Goal: Task Accomplishment & Management: Use online tool/utility

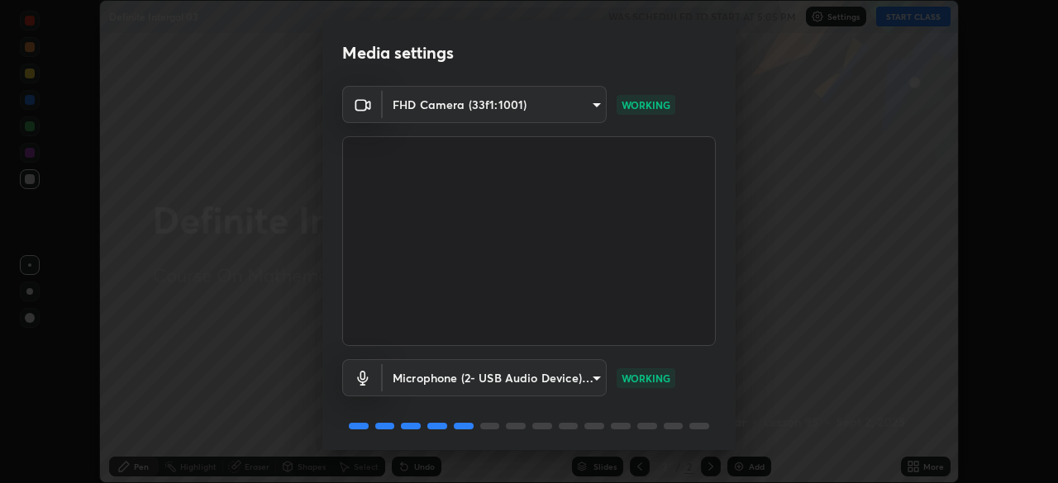
scroll to position [59, 0]
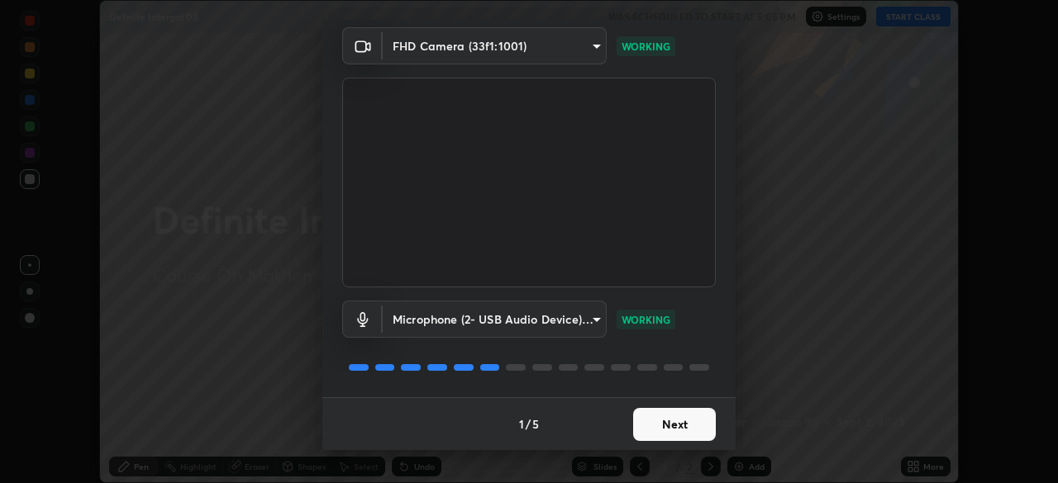
click at [679, 426] on button "Next" at bounding box center [674, 424] width 83 height 33
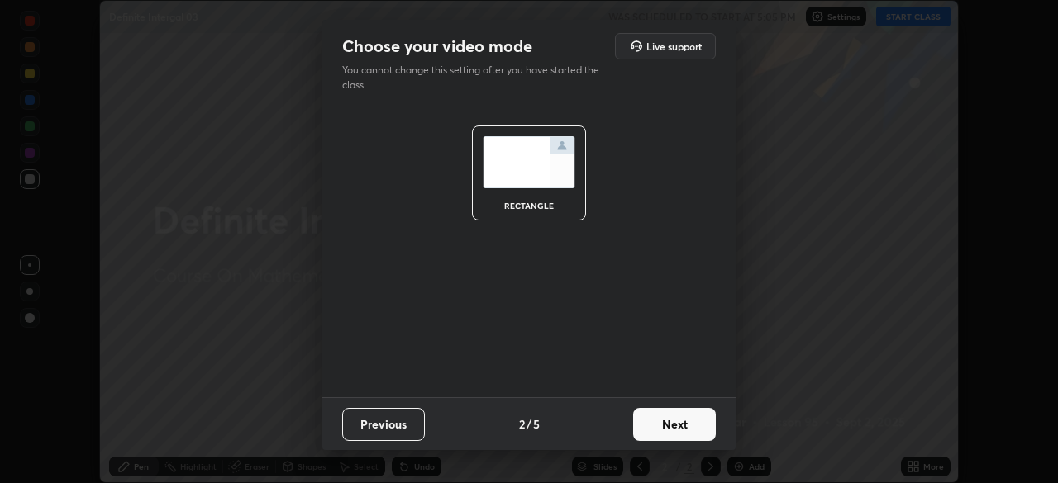
scroll to position [0, 0]
click at [680, 432] on button "Next" at bounding box center [674, 424] width 83 height 33
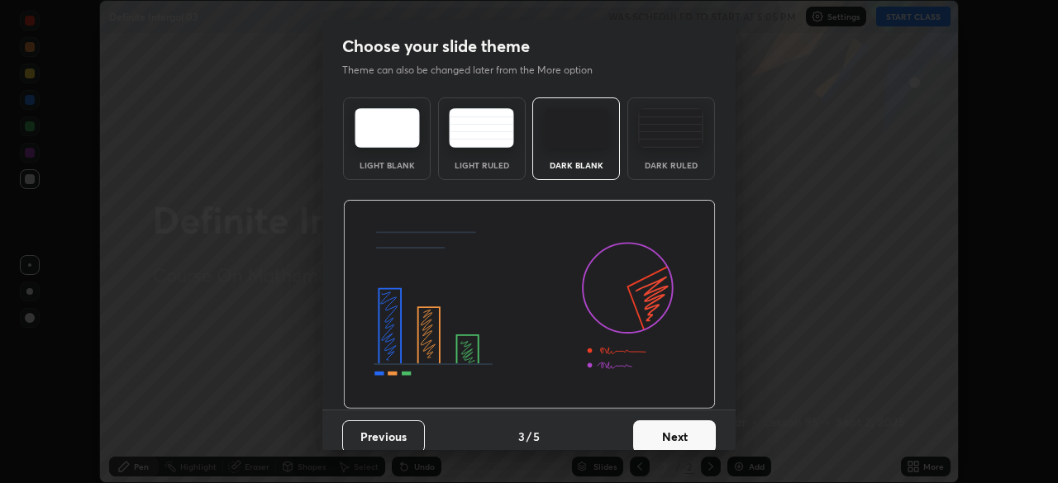
click at [680, 432] on button "Next" at bounding box center [674, 437] width 83 height 33
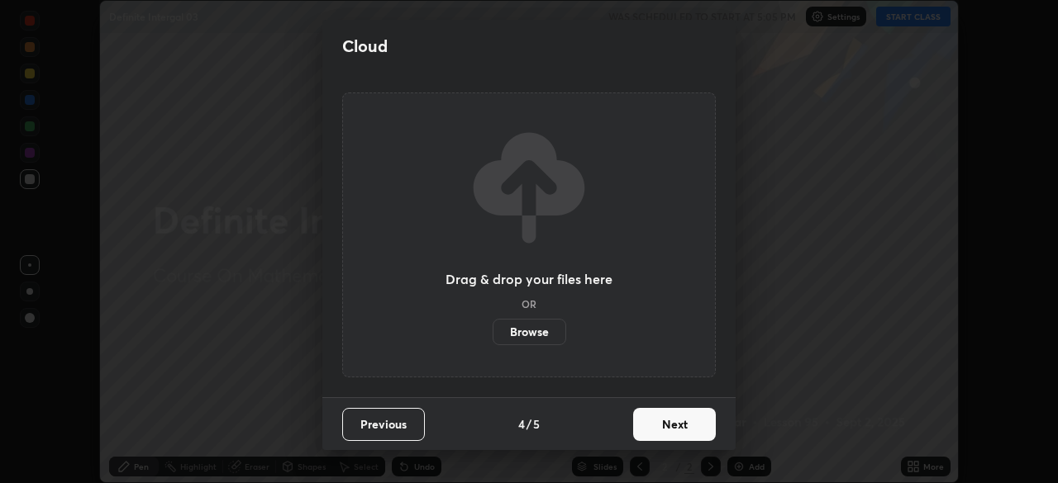
click at [680, 431] on button "Next" at bounding box center [674, 424] width 83 height 33
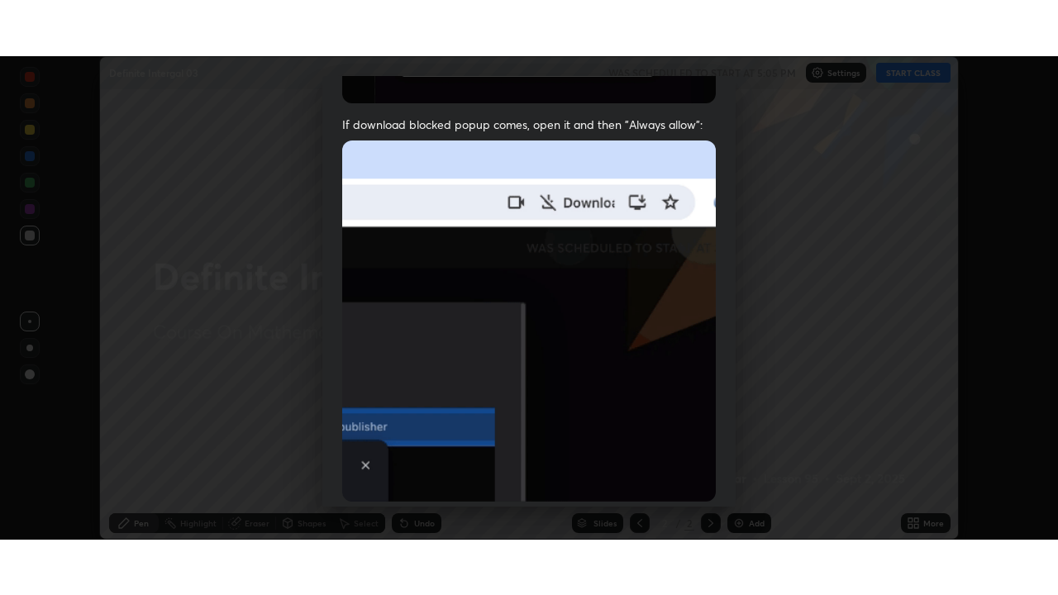
scroll to position [396, 0]
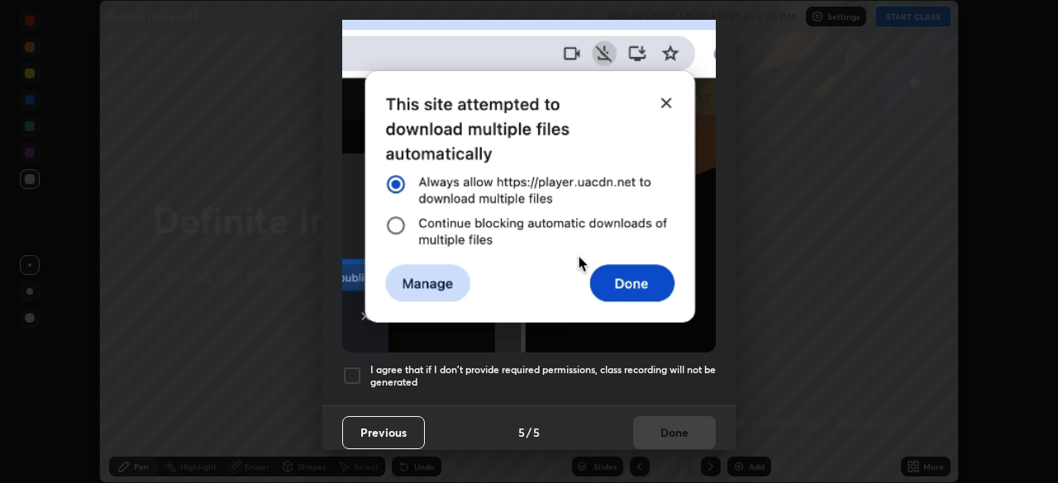
click at [678, 364] on h5 "I agree that if I don't provide required permissions, class recording will not …" at bounding box center [542, 377] width 345 height 26
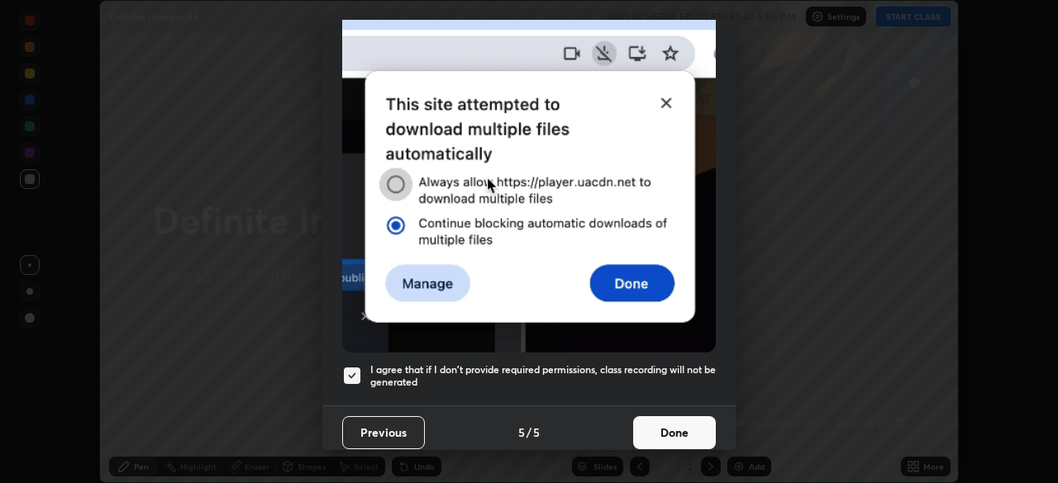
click at [674, 429] on button "Done" at bounding box center [674, 432] width 83 height 33
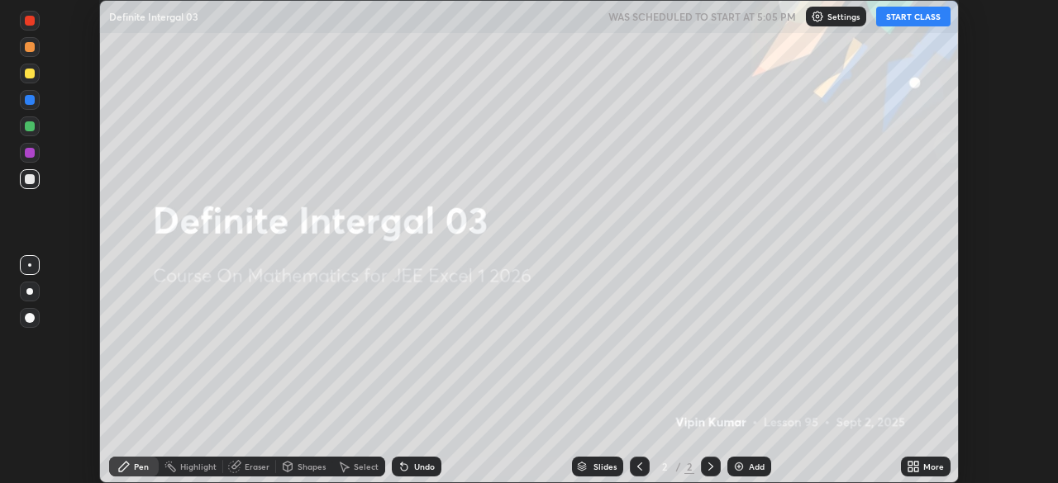
click at [916, 469] on icon at bounding box center [916, 470] width 4 height 4
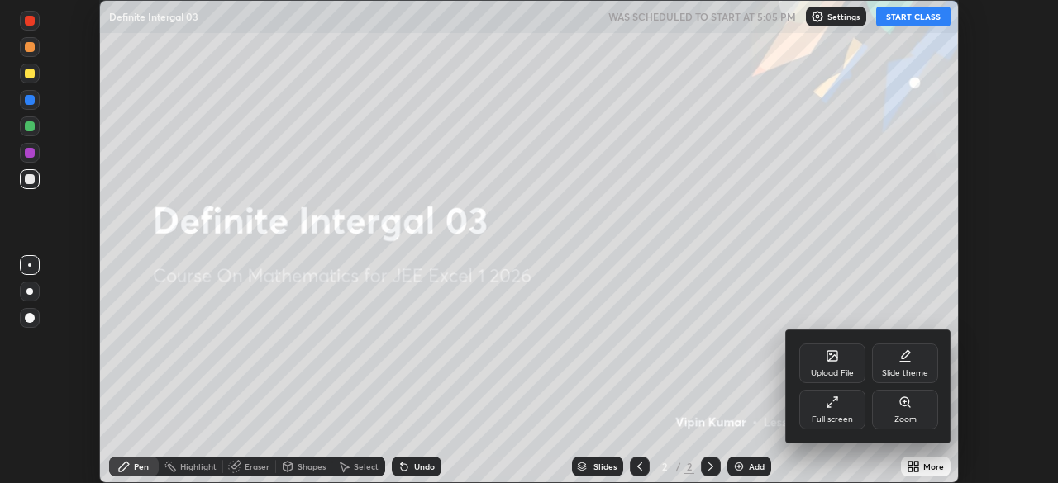
click at [823, 412] on div "Full screen" at bounding box center [832, 410] width 66 height 40
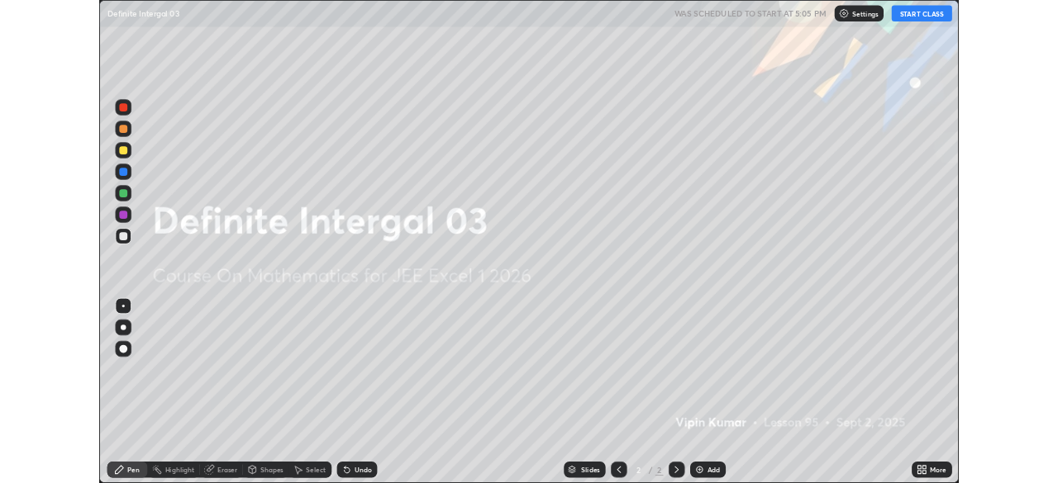
scroll to position [595, 1058]
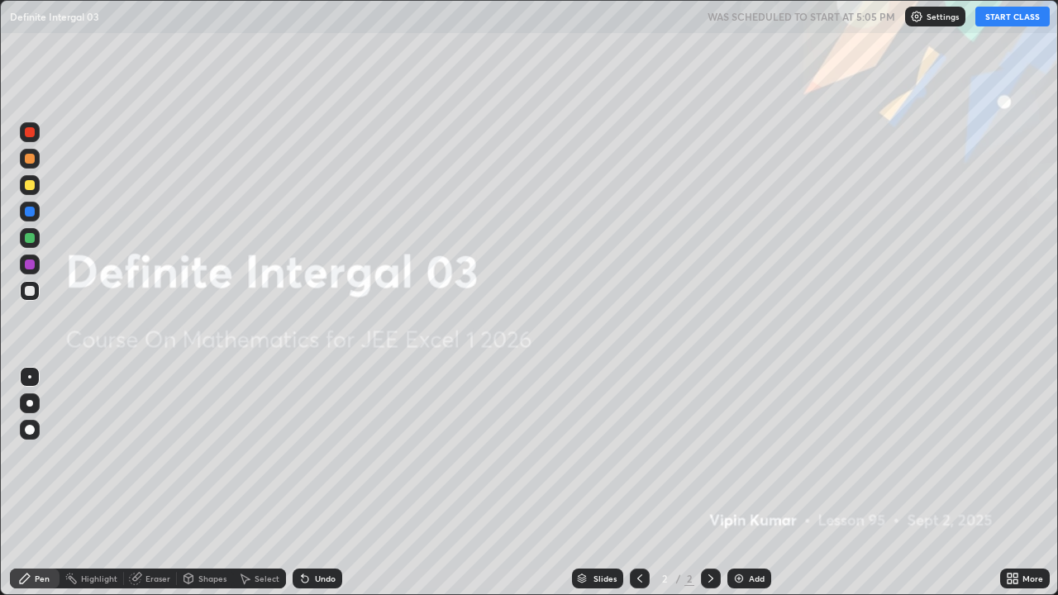
click at [745, 483] on div "Add" at bounding box center [749, 579] width 44 height 20
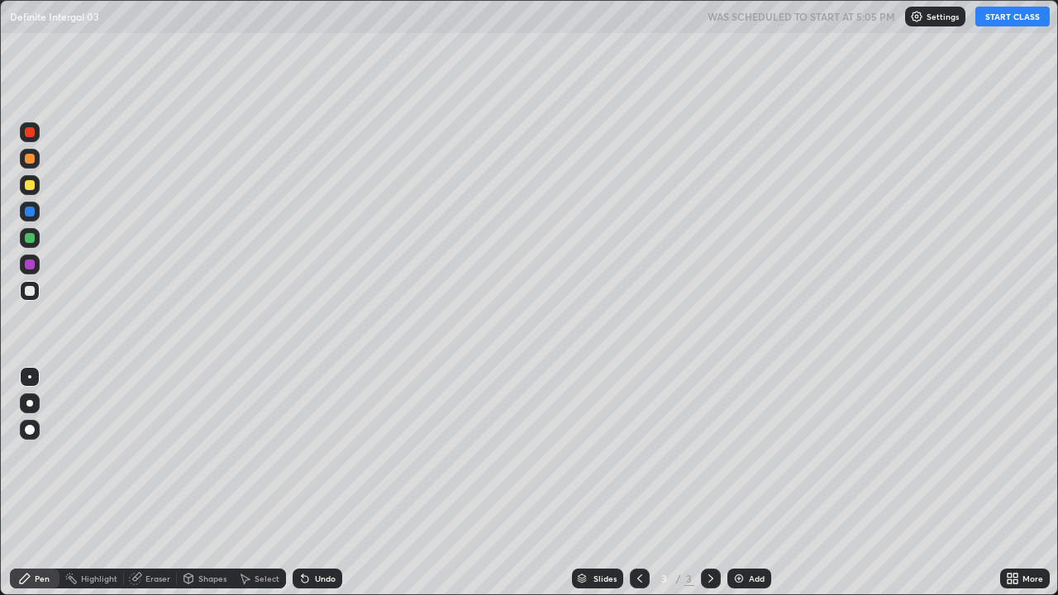
click at [312, 483] on div "Undo" at bounding box center [318, 579] width 50 height 20
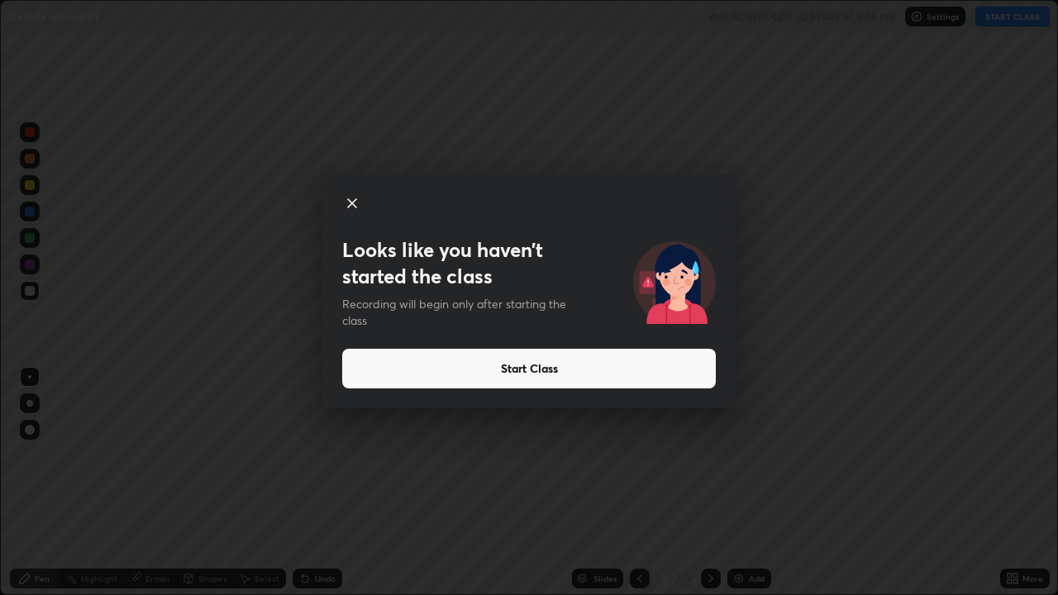
click at [221, 420] on div "Looks like you haven’t started the class Recording will begin only after starti…" at bounding box center [529, 297] width 1058 height 595
click at [180, 483] on div "Looks like you haven’t started the class Recording will begin only after starti…" at bounding box center [529, 297] width 1058 height 595
click at [198, 428] on div "Looks like you haven’t started the class Recording will begin only after starti…" at bounding box center [529, 297] width 1058 height 595
click at [354, 199] on icon at bounding box center [352, 203] width 20 height 20
click at [881, 483] on div "Looks like you haven’t started the class Recording will begin only after starti…" at bounding box center [529, 297] width 1058 height 595
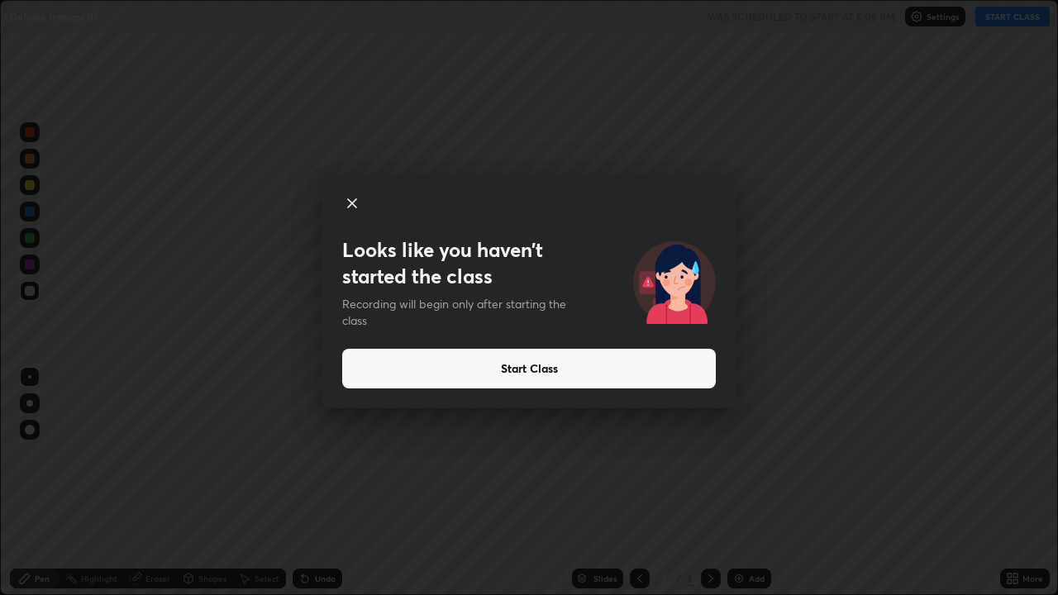
click at [786, 483] on div "Looks like you haven’t started the class Recording will begin only after starti…" at bounding box center [529, 297] width 1058 height 595
click at [345, 204] on icon at bounding box center [352, 203] width 20 height 20
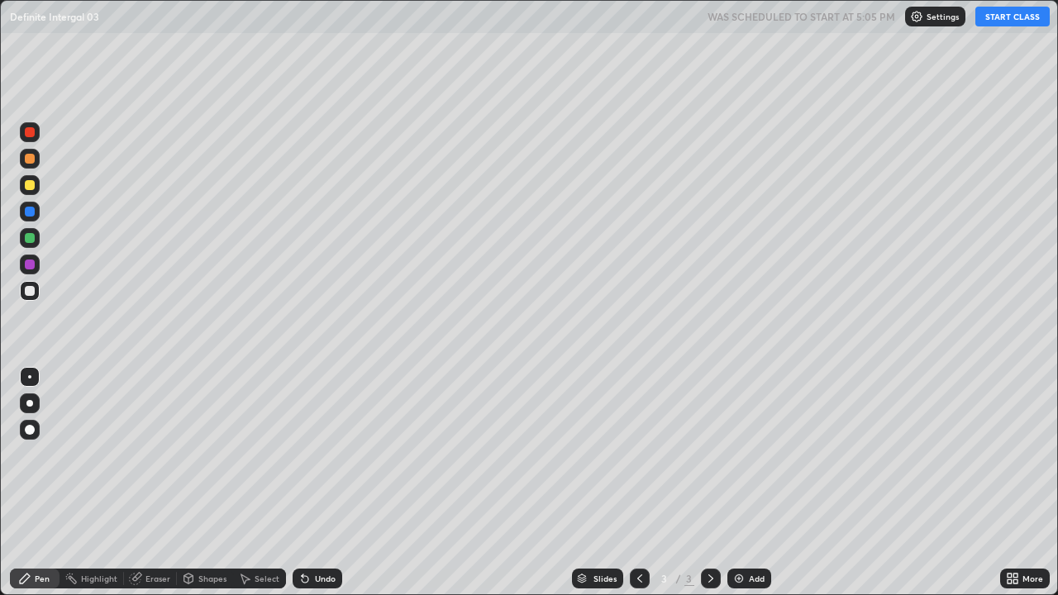
click at [1008, 19] on button "START CLASS" at bounding box center [1012, 17] width 74 height 20
click at [749, 483] on div "Add" at bounding box center [757, 578] width 16 height 8
click at [311, 483] on div "Undo" at bounding box center [318, 579] width 50 height 20
click at [317, 483] on div "Undo" at bounding box center [318, 579] width 50 height 20
click at [755, 483] on div "Add" at bounding box center [757, 578] width 16 height 8
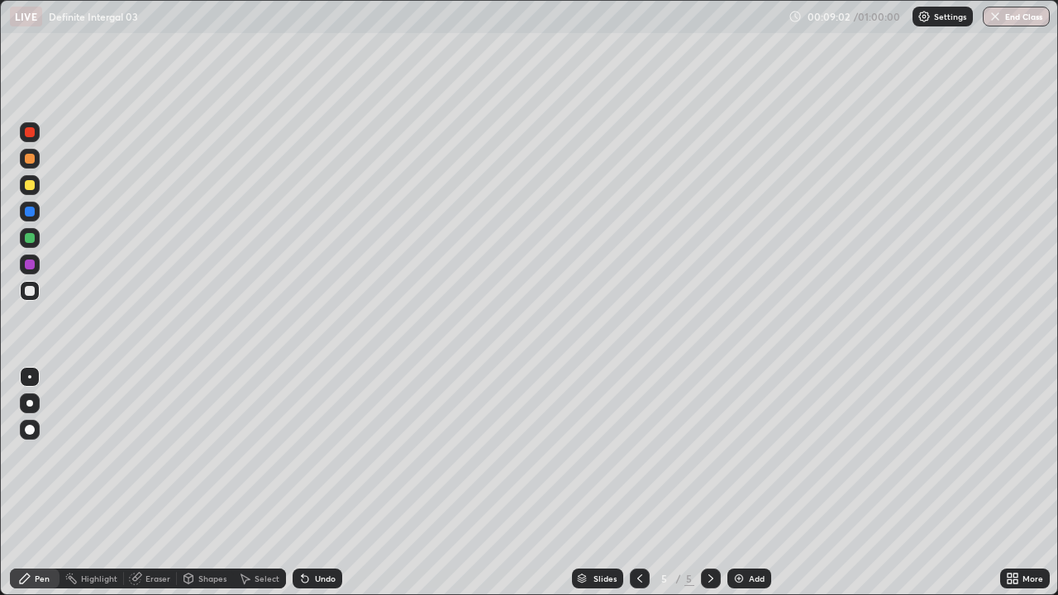
click at [739, 483] on div "Add" at bounding box center [749, 579] width 44 height 20
click at [316, 483] on div "Undo" at bounding box center [325, 578] width 21 height 8
click at [312, 483] on div "Undo" at bounding box center [318, 579] width 50 height 20
click at [319, 483] on div "Undo" at bounding box center [318, 579] width 50 height 20
click at [326, 483] on div "Undo" at bounding box center [325, 578] width 21 height 8
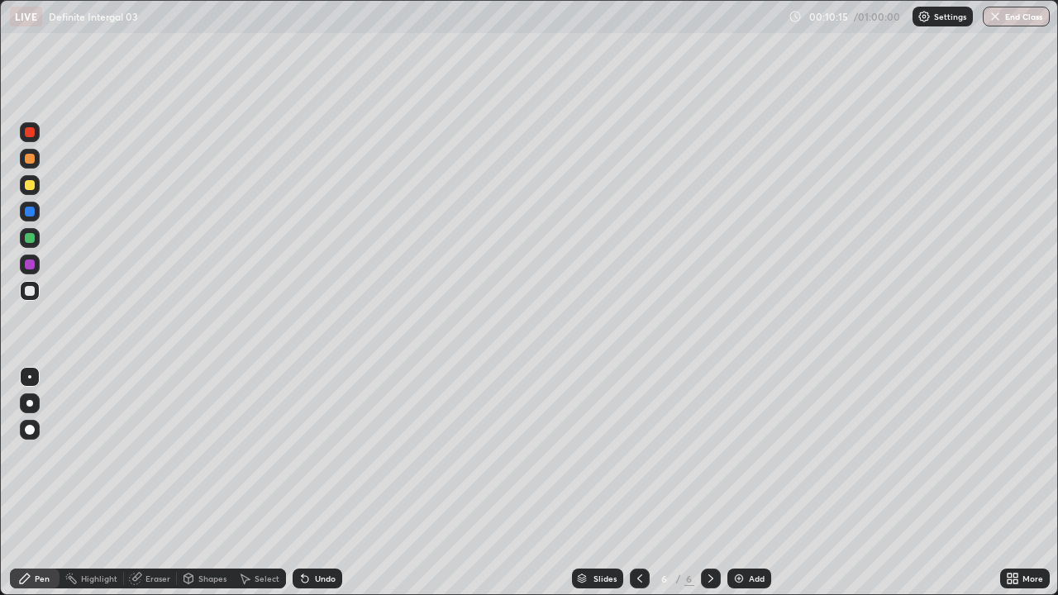
click at [302, 483] on icon at bounding box center [303, 575] width 2 height 2
click at [303, 483] on icon at bounding box center [305, 579] width 7 height 7
click at [315, 483] on div "Undo" at bounding box center [325, 578] width 21 height 8
click at [317, 483] on div "Undo" at bounding box center [325, 578] width 21 height 8
click at [748, 483] on div "Add" at bounding box center [749, 579] width 44 height 20
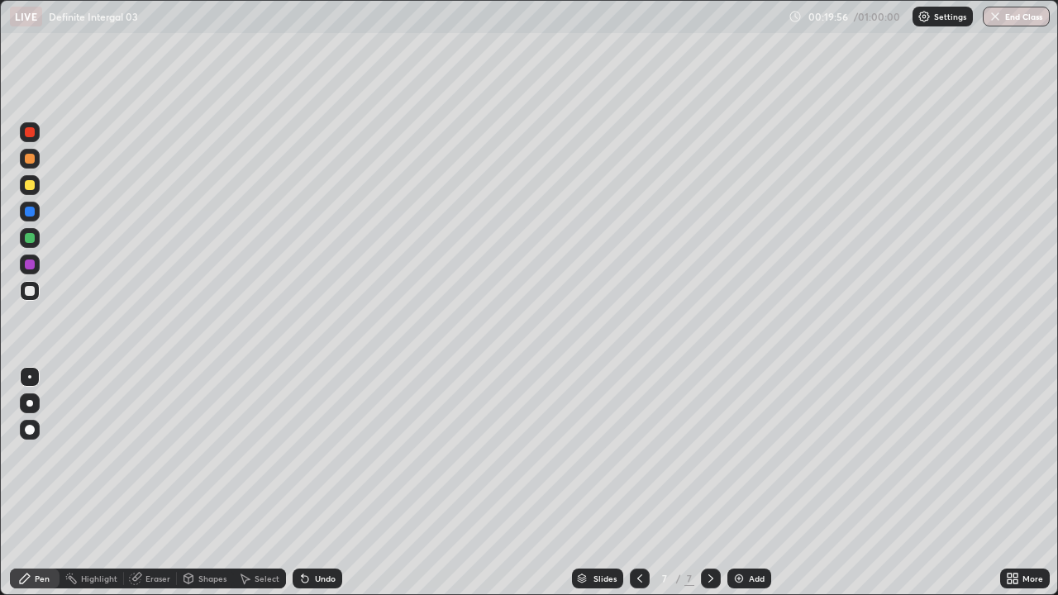
click at [753, 483] on div "Add" at bounding box center [757, 578] width 16 height 8
click at [312, 483] on div "Undo" at bounding box center [318, 579] width 50 height 20
click at [316, 483] on div "Undo" at bounding box center [325, 578] width 21 height 8
click at [315, 483] on div "Undo" at bounding box center [325, 578] width 21 height 8
click at [317, 483] on div "Undo" at bounding box center [325, 578] width 21 height 8
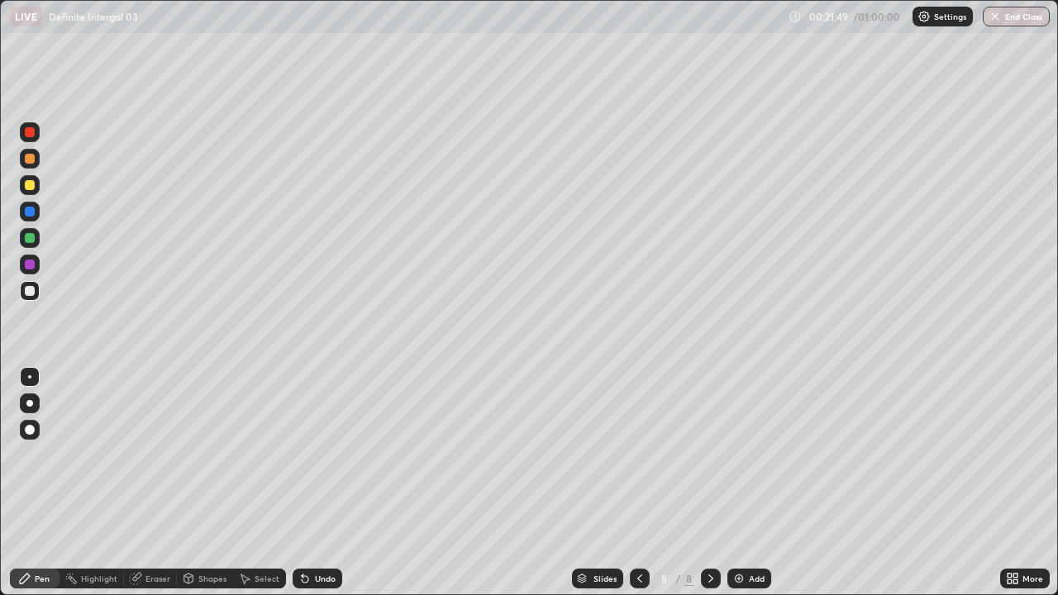
click at [320, 483] on div "Undo" at bounding box center [325, 578] width 21 height 8
click at [324, 483] on div "Undo" at bounding box center [325, 578] width 21 height 8
click at [326, 483] on div "Undo" at bounding box center [325, 578] width 21 height 8
click at [326, 483] on div "Undo" at bounding box center [318, 579] width 50 height 20
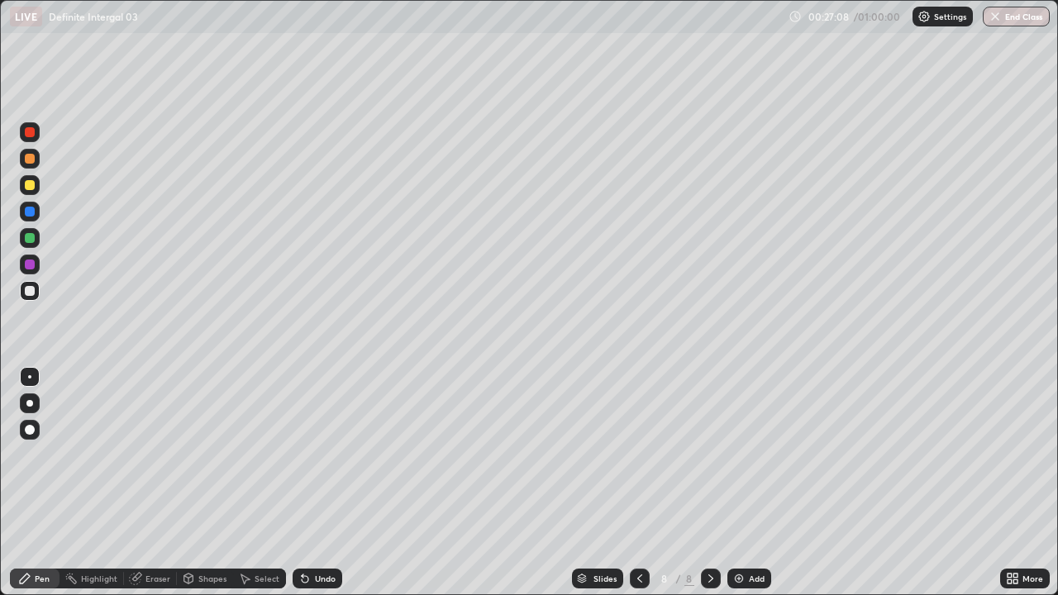
click at [749, 483] on div "Add" at bounding box center [749, 579] width 44 height 20
click at [159, 483] on div "Eraser" at bounding box center [157, 578] width 25 height 8
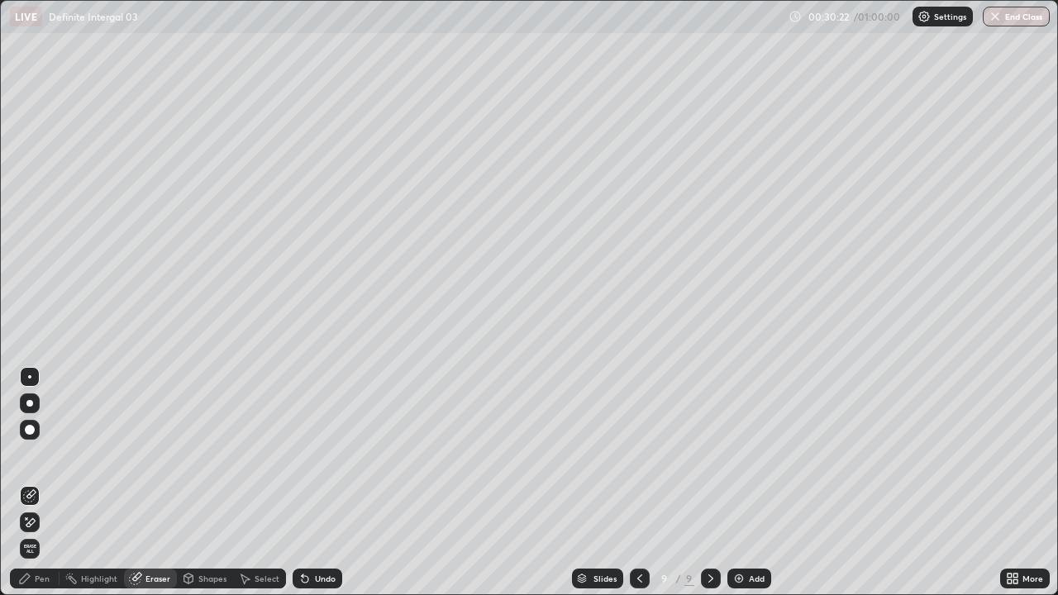
click at [46, 483] on div "Pen" at bounding box center [42, 578] width 15 height 8
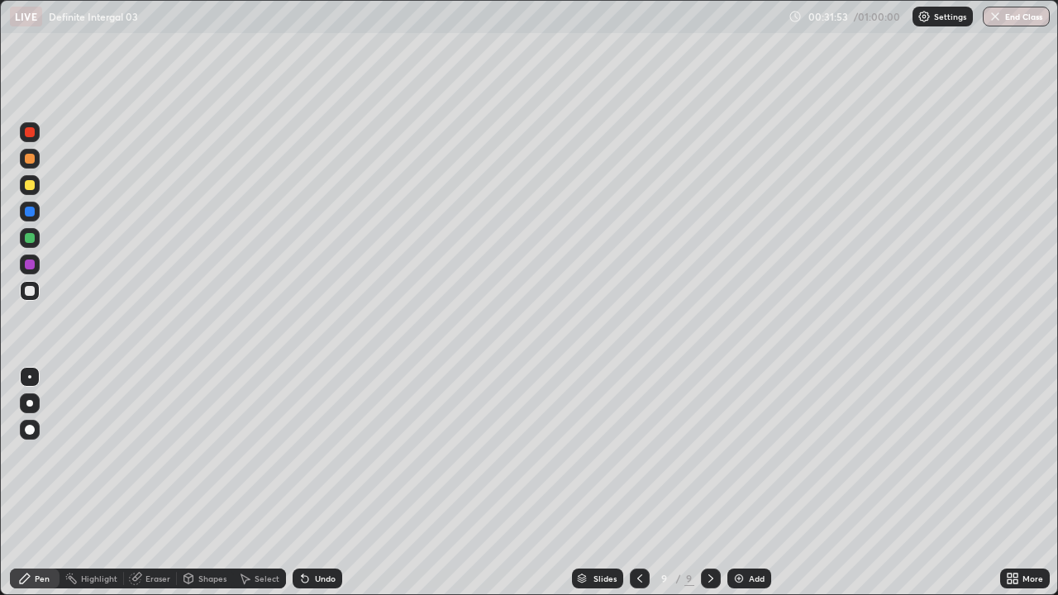
click at [749, 483] on div "Add" at bounding box center [757, 578] width 16 height 8
click at [755, 483] on div "Add" at bounding box center [749, 579] width 44 height 20
click at [322, 483] on div "Undo" at bounding box center [325, 578] width 21 height 8
click at [158, 483] on div "Eraser" at bounding box center [157, 578] width 25 height 8
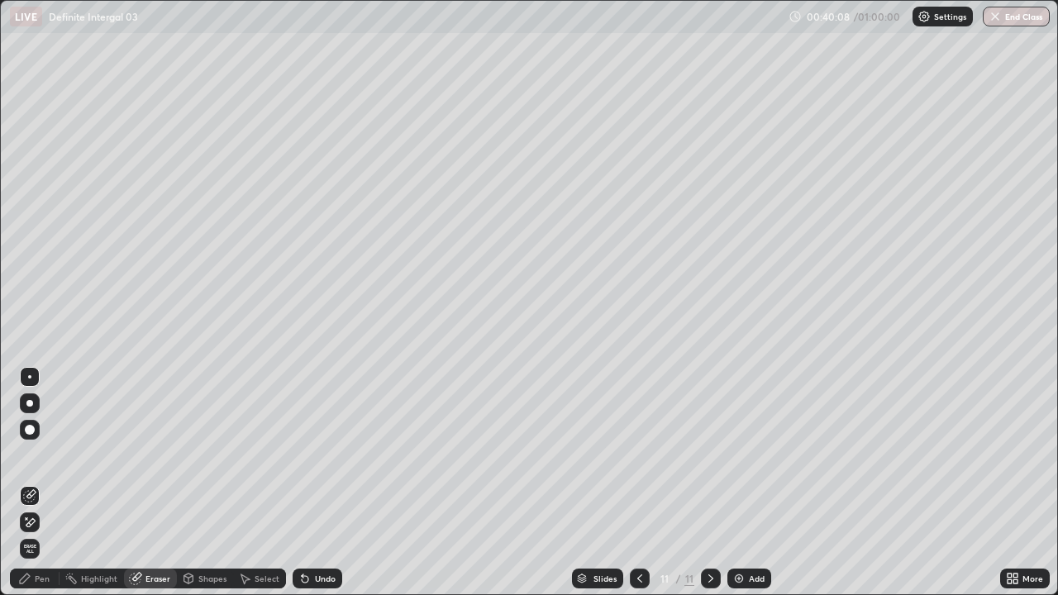
click at [33, 483] on div "Pen" at bounding box center [35, 579] width 50 height 20
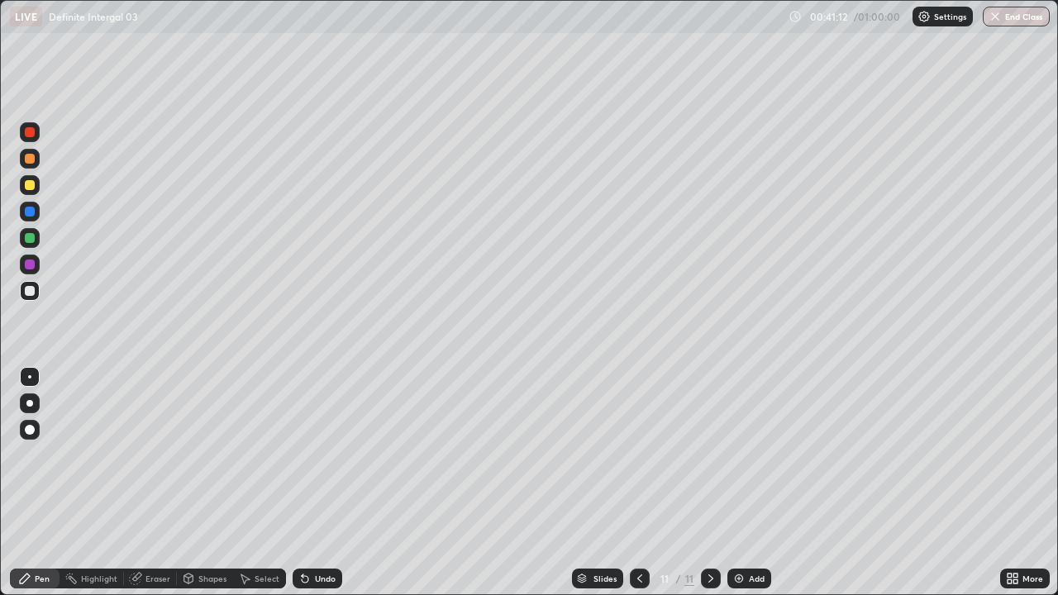
click at [310, 483] on div "Undo" at bounding box center [318, 579] width 50 height 20
click at [314, 483] on div "Undo" at bounding box center [318, 579] width 50 height 20
click at [315, 483] on div "Undo" at bounding box center [318, 579] width 50 height 20
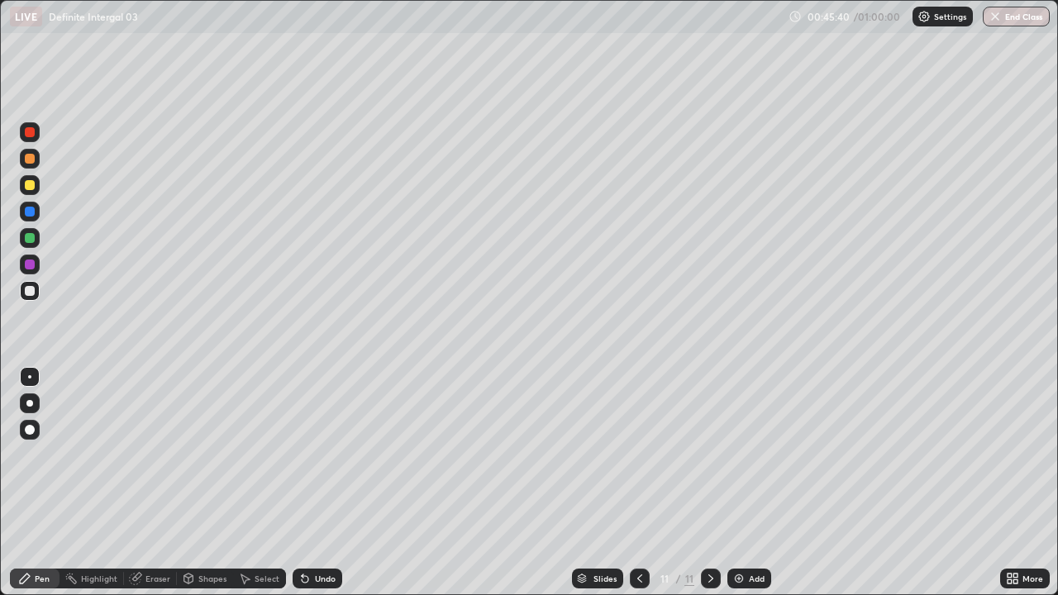
click at [756, 483] on div "Add" at bounding box center [757, 578] width 16 height 8
click at [1016, 18] on button "End Class" at bounding box center [1016, 17] width 67 height 20
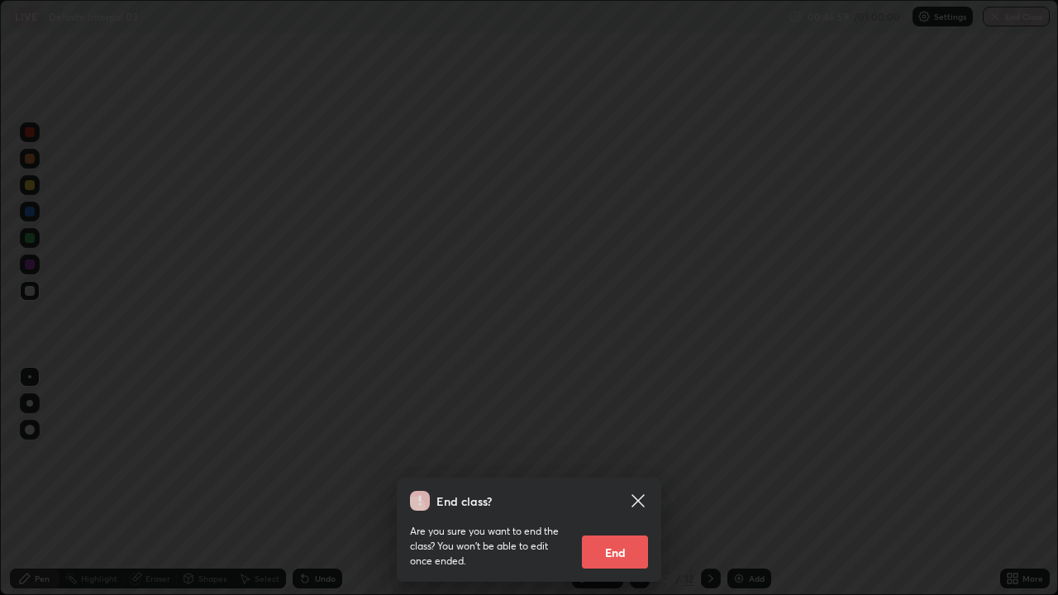
click at [607, 483] on button "End" at bounding box center [615, 551] width 66 height 33
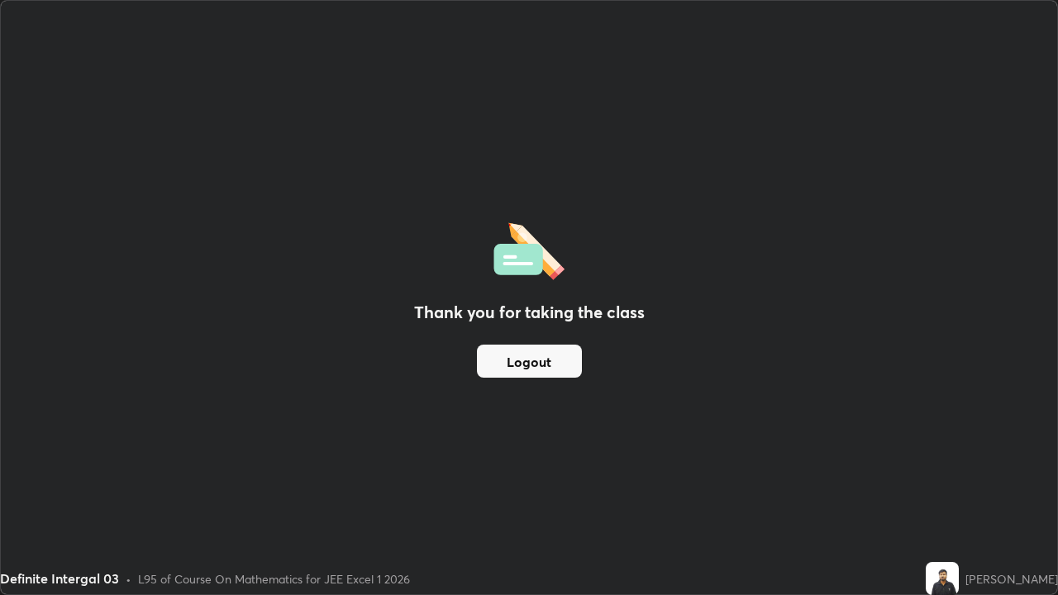
click at [439, 98] on div "Thank you for taking the class Logout" at bounding box center [529, 297] width 1056 height 593
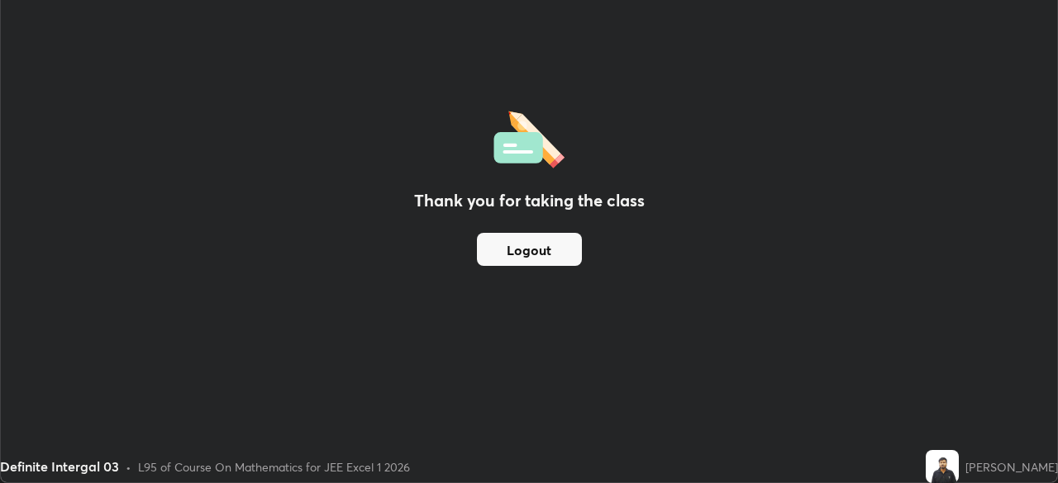
scroll to position [82154, 81579]
